Goal: Task Accomplishment & Management: Manage account settings

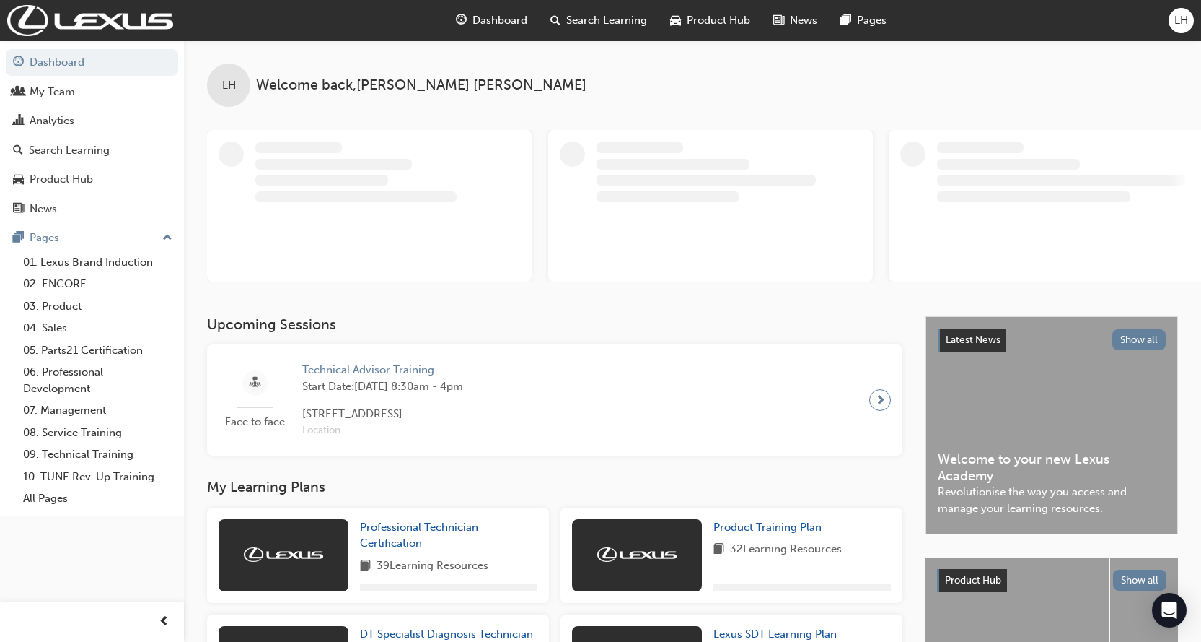
click at [1185, 22] on span "LH" at bounding box center [1182, 20] width 14 height 17
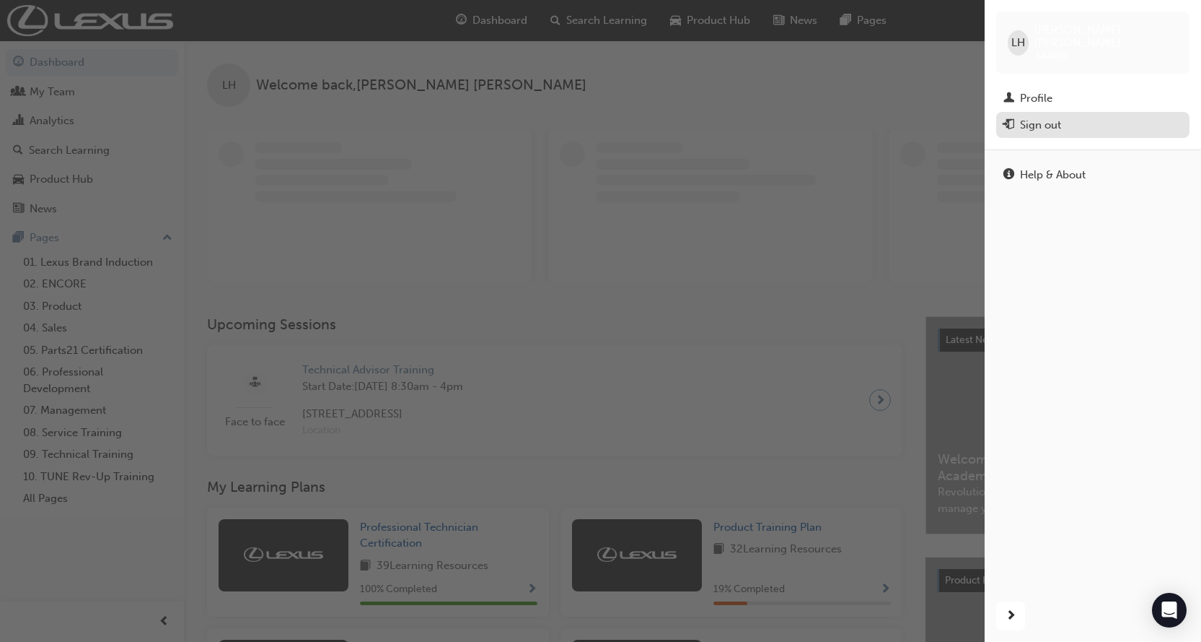
click at [1066, 116] on div "Sign out" at bounding box center [1093, 125] width 179 height 18
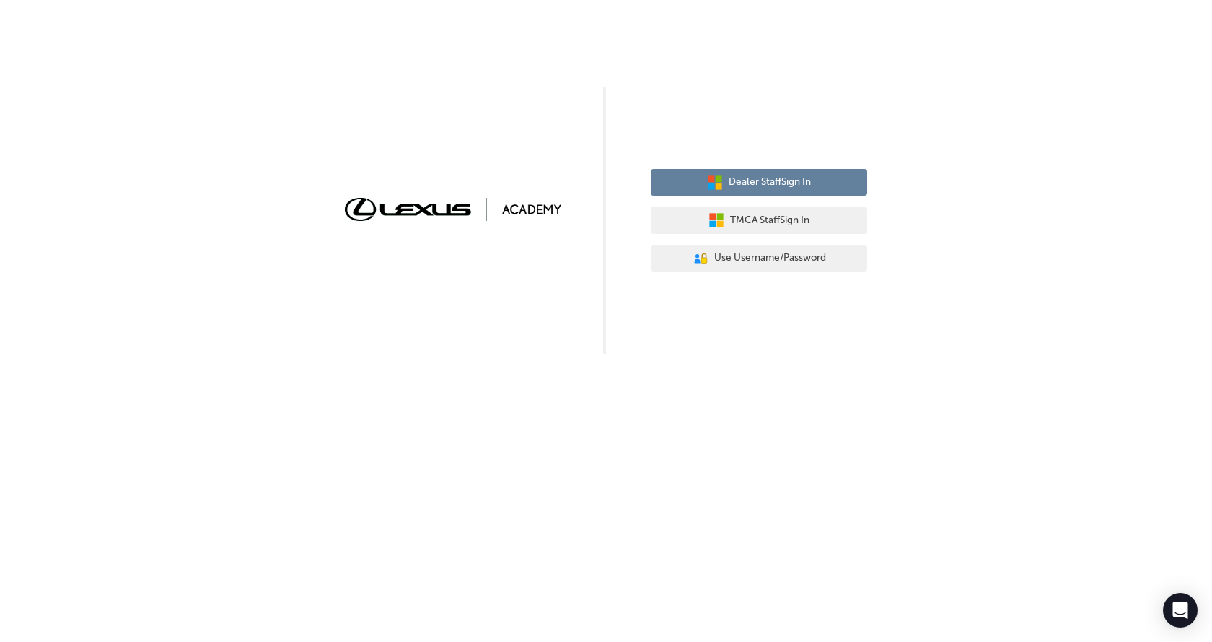
click at [820, 181] on button "Dealer Staff Sign In" at bounding box center [759, 182] width 216 height 27
